Goal: Transaction & Acquisition: Purchase product/service

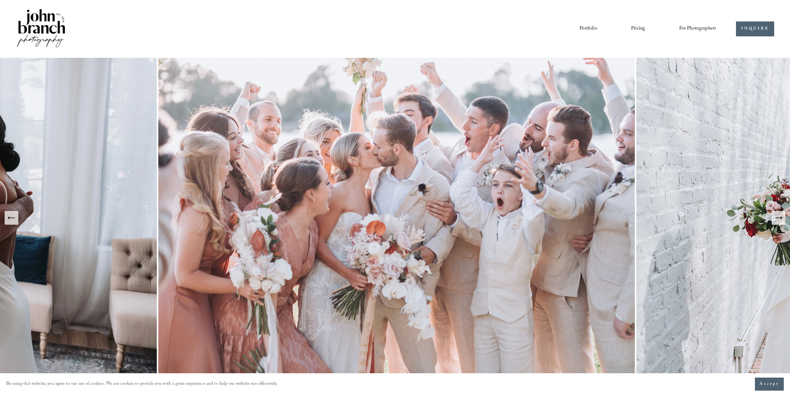
click at [636, 25] on link "Pricing" at bounding box center [638, 29] width 14 height 11
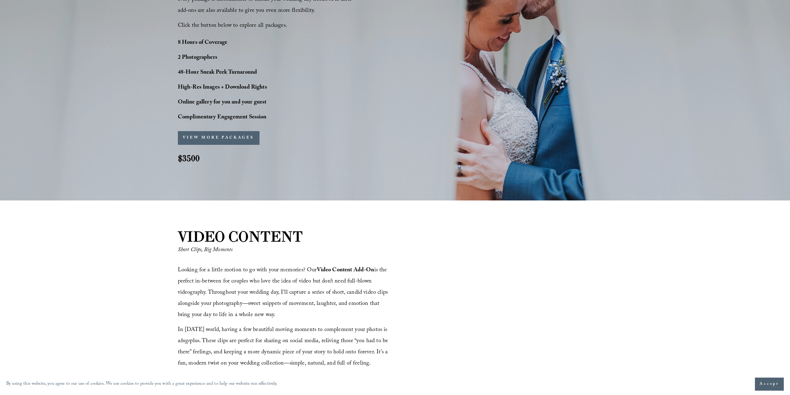
scroll to position [590, 0]
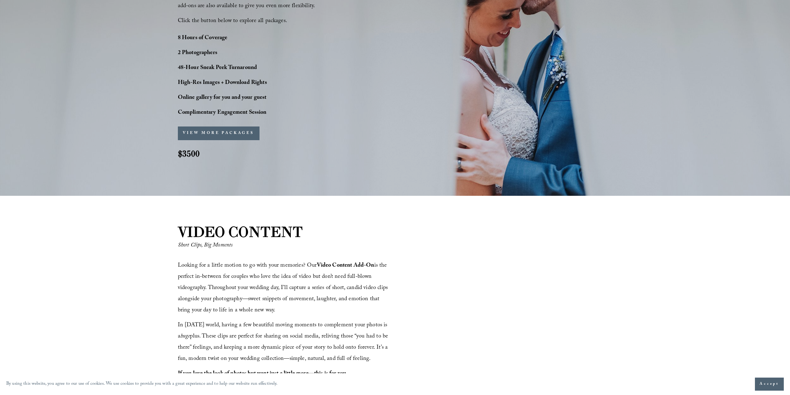
click at [223, 123] on div "VIEW MORE PACKAGES PACKAGES SIGN-UP Name * Fiancé's Name * Email *" at bounding box center [258, 133] width 161 height 22
click at [225, 131] on button "VIEW MORE PACKAGES" at bounding box center [219, 133] width 82 height 14
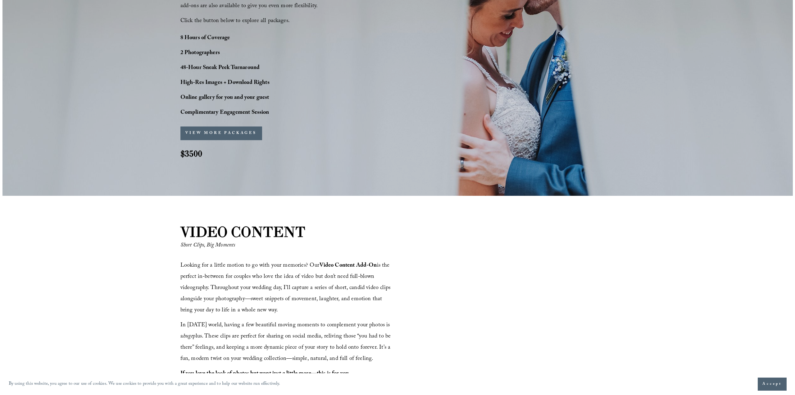
scroll to position [591, 0]
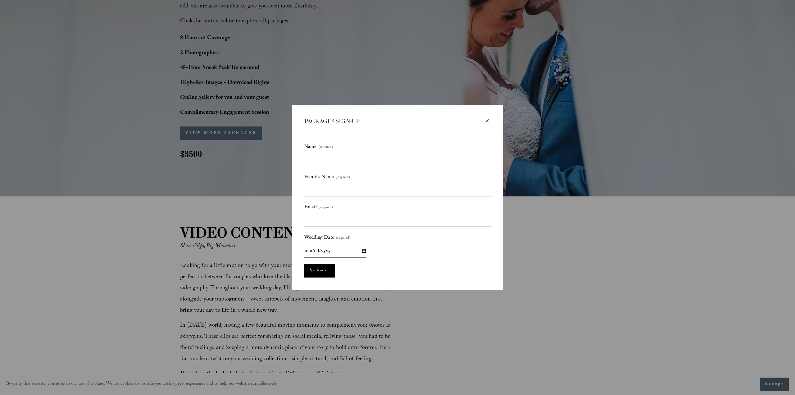
click at [490, 123] on div "×" at bounding box center [487, 120] width 7 height 7
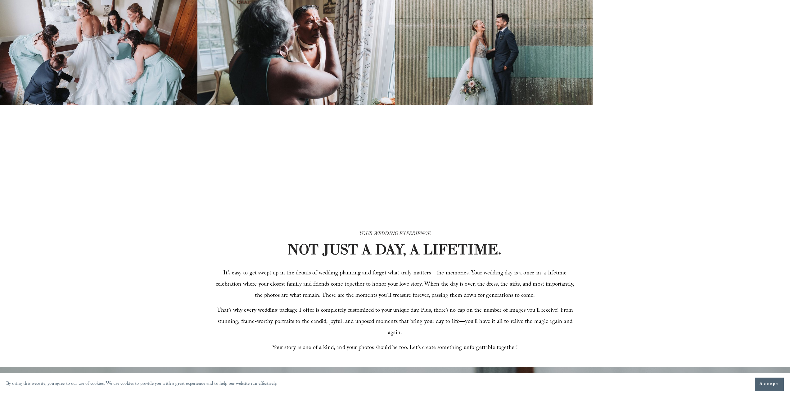
scroll to position [0, 0]
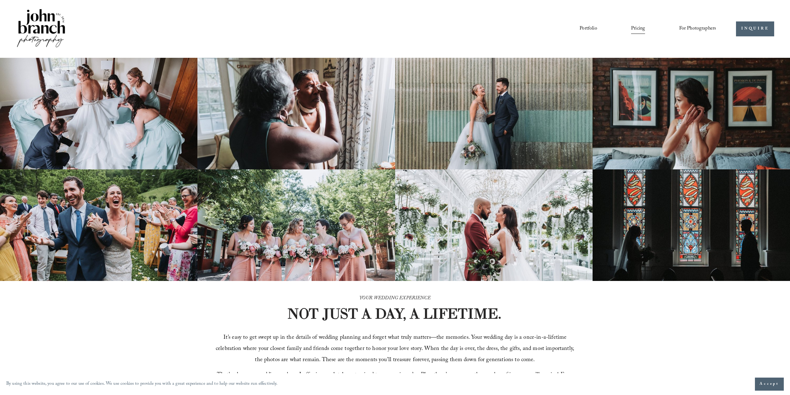
click at [582, 27] on link "Portfolio" at bounding box center [588, 29] width 17 height 11
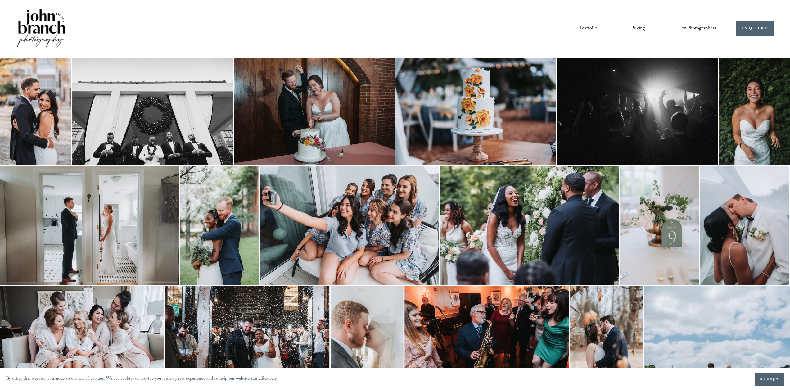
click at [640, 29] on div at bounding box center [395, 195] width 790 height 390
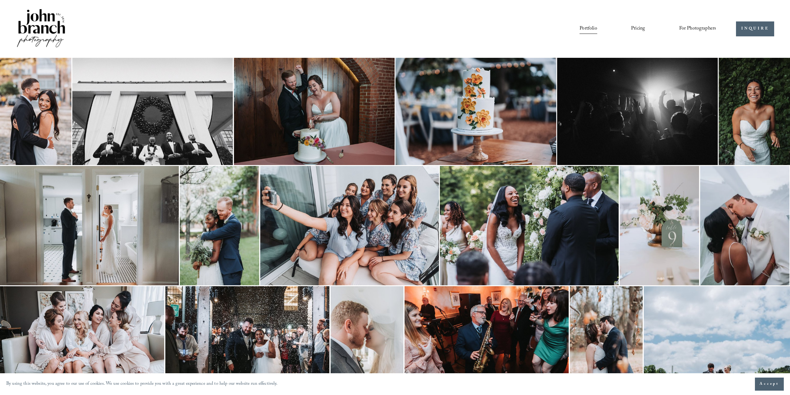
click at [637, 26] on link "Pricing" at bounding box center [638, 29] width 14 height 11
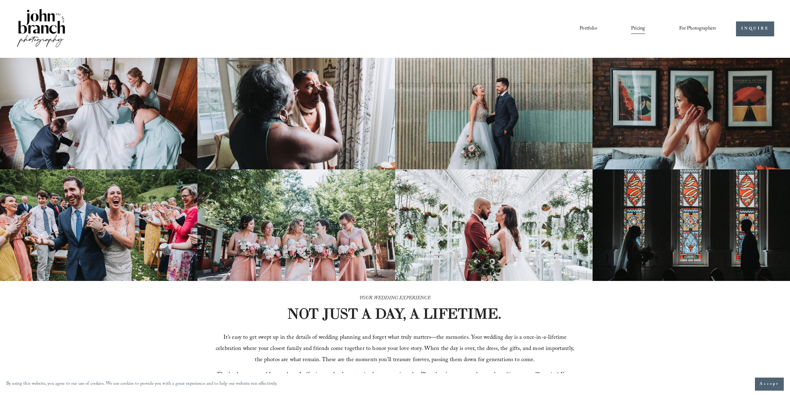
click at [590, 28] on link "Portfolio" at bounding box center [588, 29] width 17 height 11
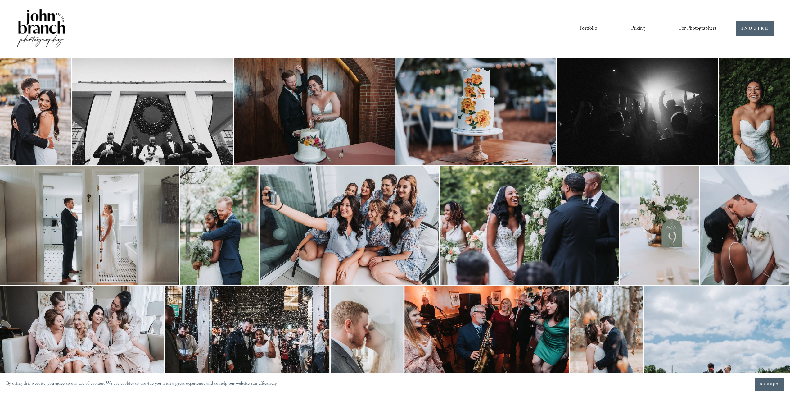
click at [592, 29] on link "Portfolio" at bounding box center [588, 29] width 17 height 11
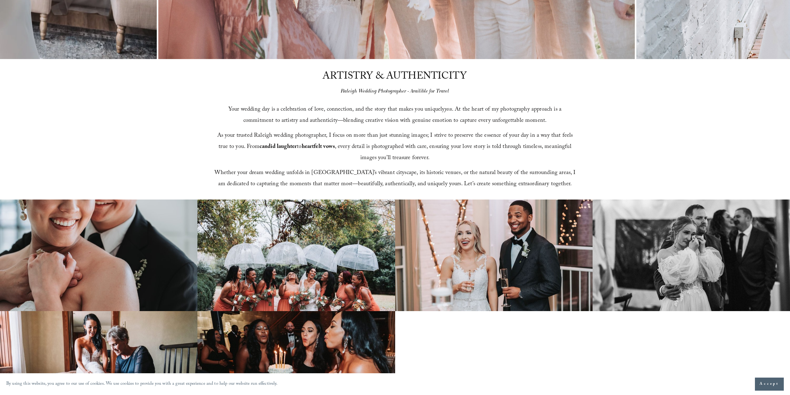
scroll to position [311, 0]
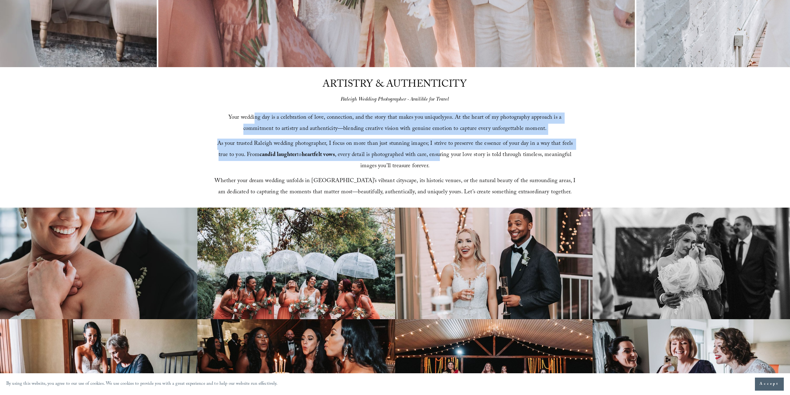
drag, startPoint x: 256, startPoint y: 116, endPoint x: 429, endPoint y: 153, distance: 176.9
click at [429, 153] on div "Your wedding day is a celebration of love, connection, and the story that makes…" at bounding box center [395, 155] width 362 height 86
click at [380, 157] on span "As your trusted Raleigh wedding photographer, I focus on more than just stunnin…" at bounding box center [395, 155] width 357 height 32
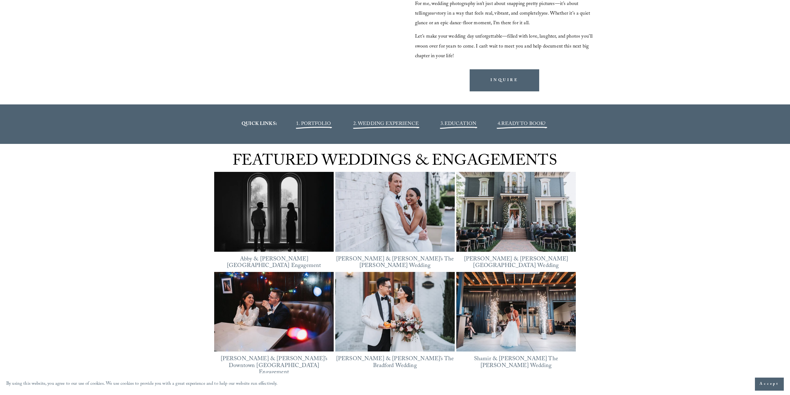
scroll to position [901, 0]
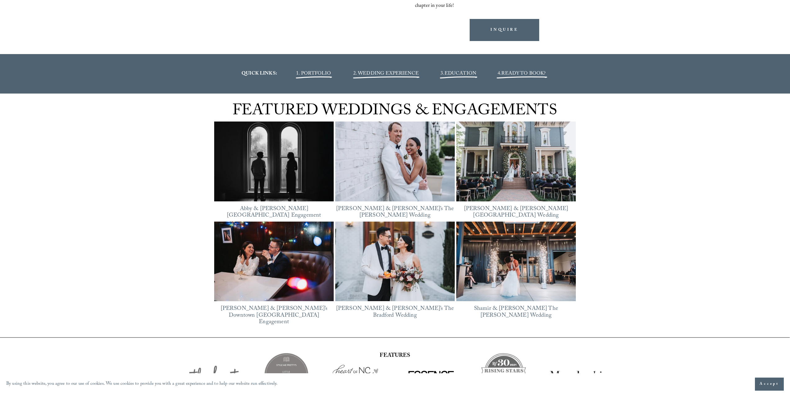
click at [329, 170] on img at bounding box center [274, 161] width 120 height 90
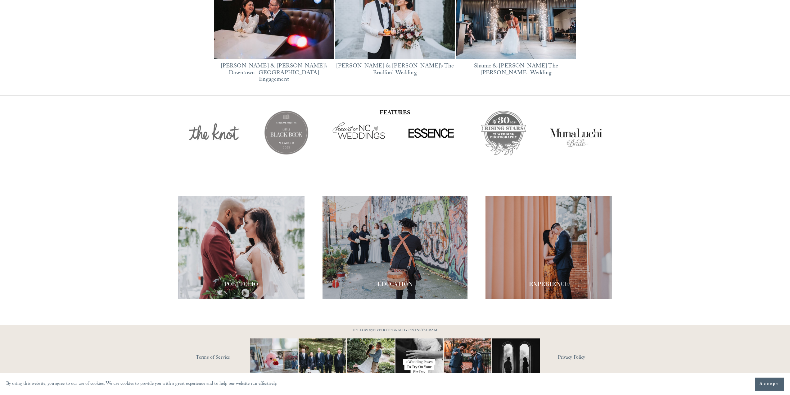
scroll to position [1147, 0]
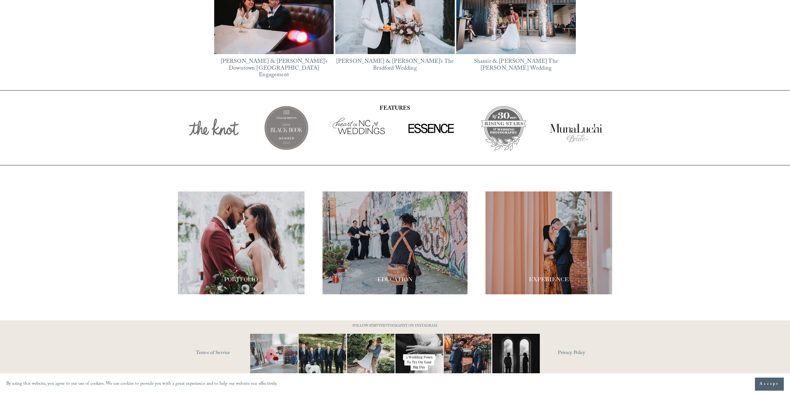
click at [480, 340] on img at bounding box center [467, 358] width 63 height 48
click at [256, 230] on div at bounding box center [241, 242] width 127 height 103
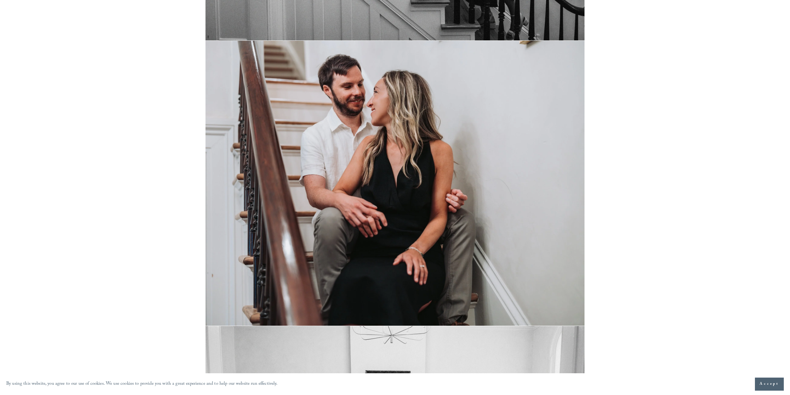
scroll to position [3292, 0]
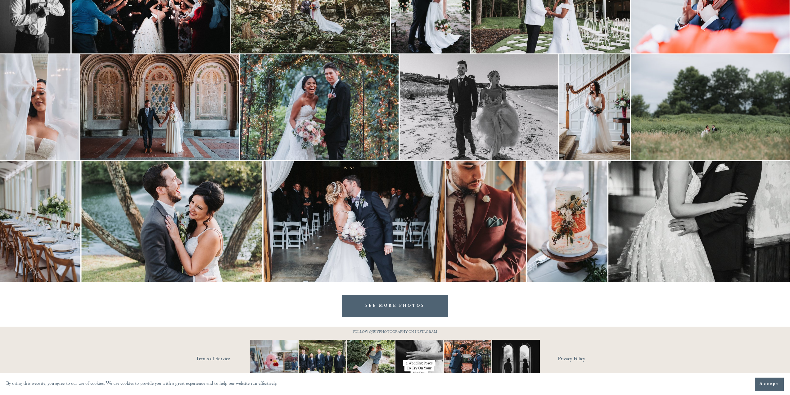
scroll to position [801, 0]
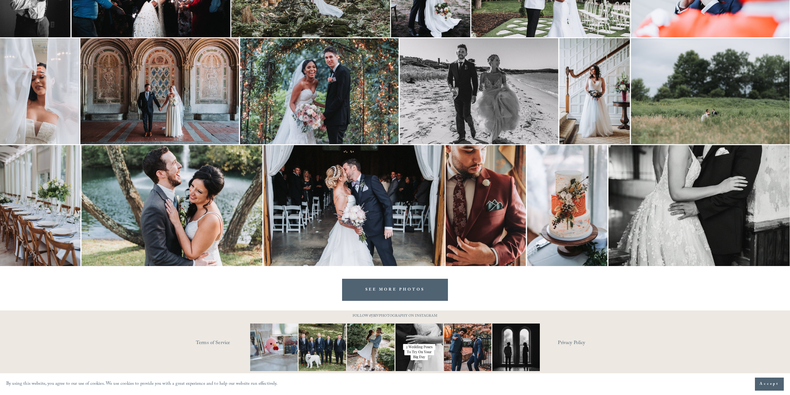
click at [393, 282] on link "SEE MORE PHOTOS" at bounding box center [395, 290] width 106 height 22
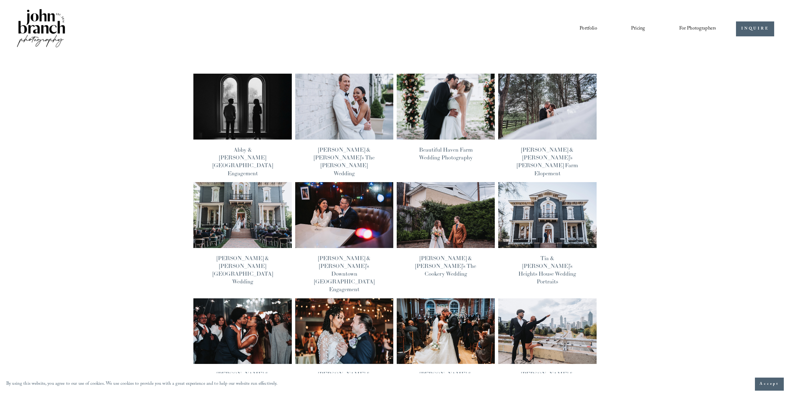
click at [624, 27] on nav "Portfolio Pricing For Photographers Presets Education Courses Blog" at bounding box center [648, 29] width 137 height 11
click at [636, 26] on link "Pricing" at bounding box center [638, 29] width 14 height 11
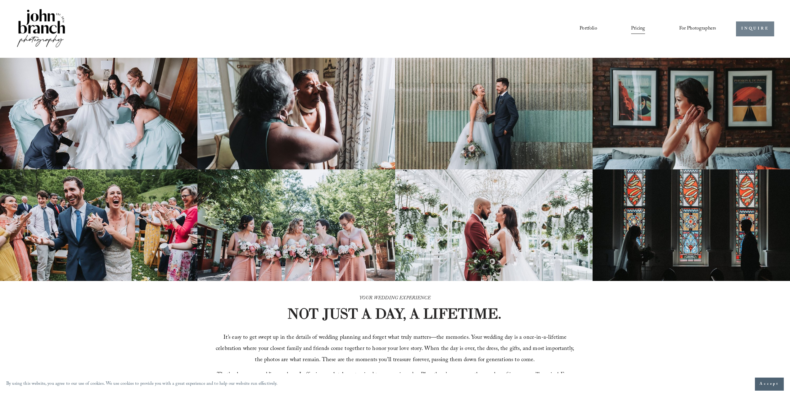
click at [742, 32] on link "INQUIRE" at bounding box center [755, 28] width 38 height 15
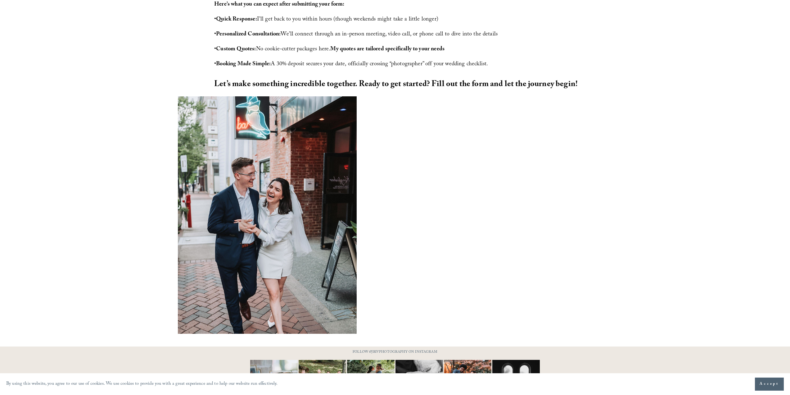
scroll to position [371, 0]
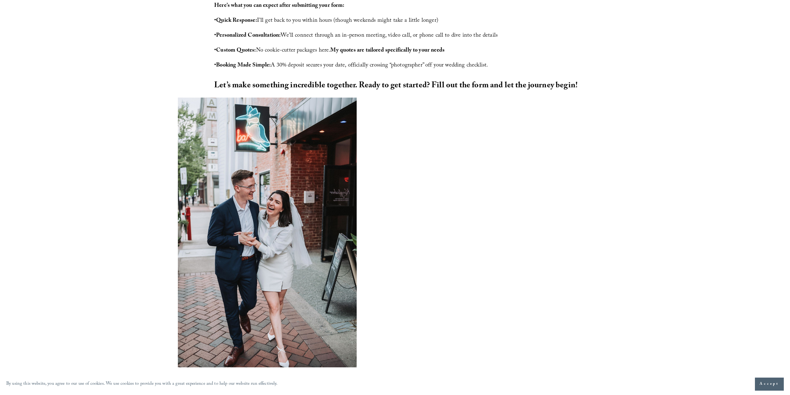
click at [680, 168] on div at bounding box center [395, 239] width 790 height 282
click at [645, 127] on div at bounding box center [395, 239] width 790 height 282
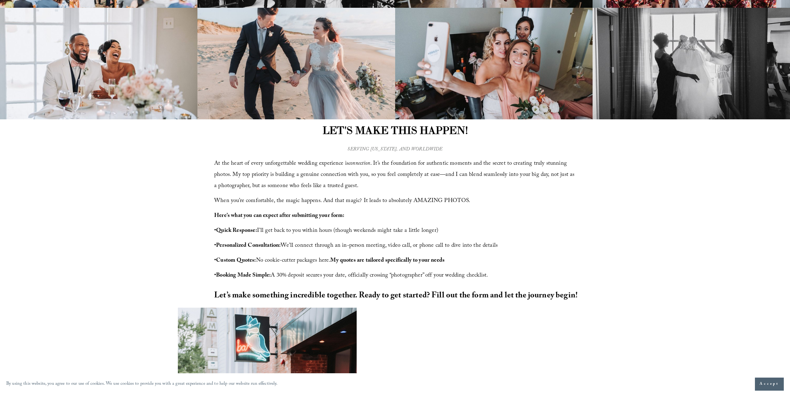
scroll to position [0, 0]
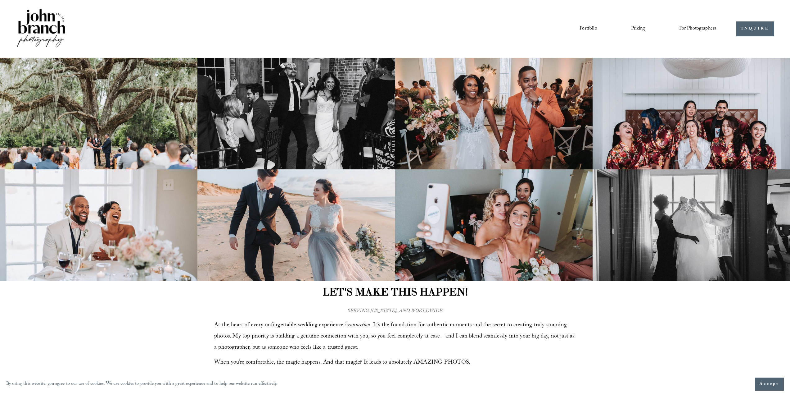
click at [633, 22] on div "Portfolio Pricing For Photographers Presets Education Courses" at bounding box center [366, 29] width 701 height 42
click at [635, 28] on link "Pricing" at bounding box center [638, 29] width 14 height 11
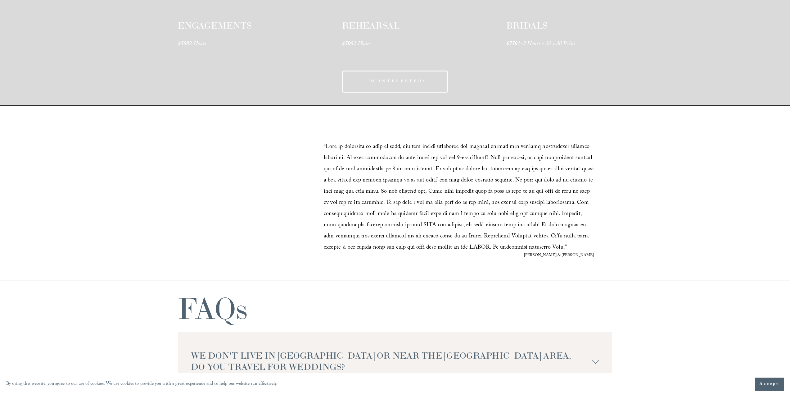
scroll to position [973, 0]
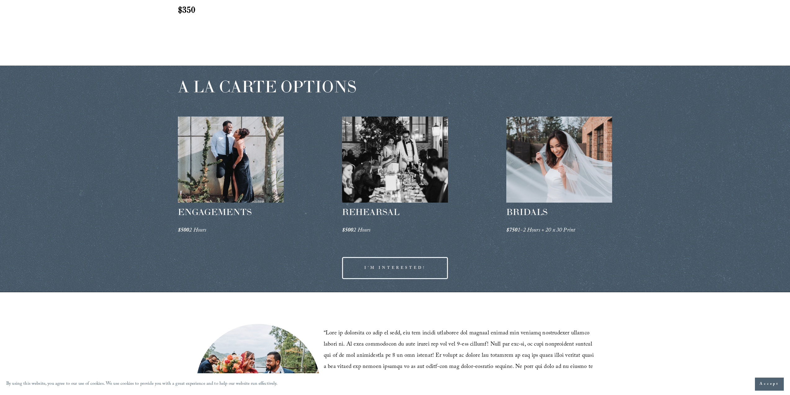
click at [419, 263] on link "I'M INTERESTED!" at bounding box center [395, 268] width 106 height 22
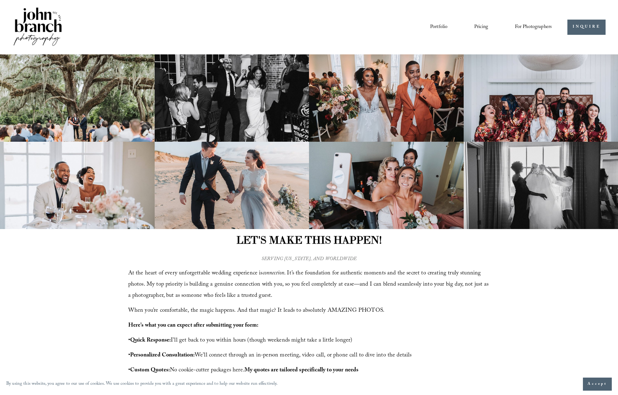
click at [32, 27] on img at bounding box center [37, 27] width 50 height 42
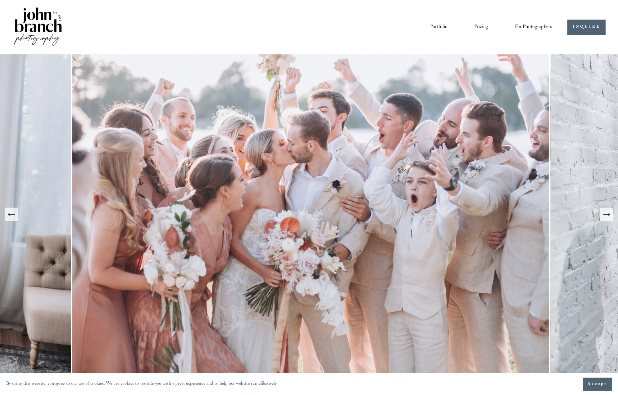
click at [478, 47] on div "Portfolio Pricing For Photographers Presets Education Courses" at bounding box center [281, 27] width 539 height 42
click at [356, 98] on img at bounding box center [311, 214] width 480 height 320
